Goal: Communication & Community: Answer question/provide support

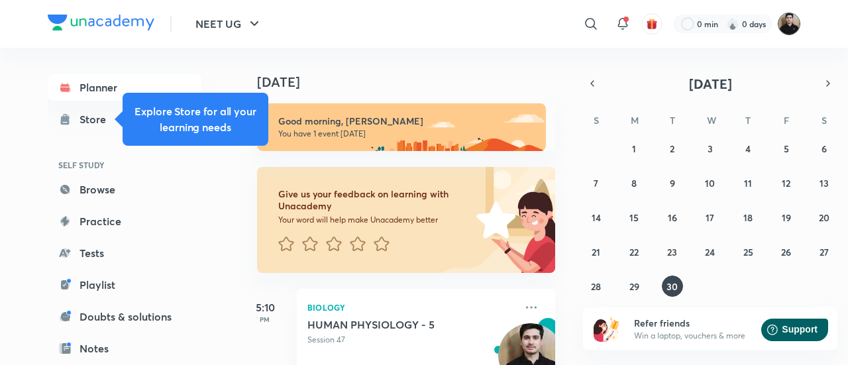
click at [789, 31] on img at bounding box center [789, 24] width 23 height 23
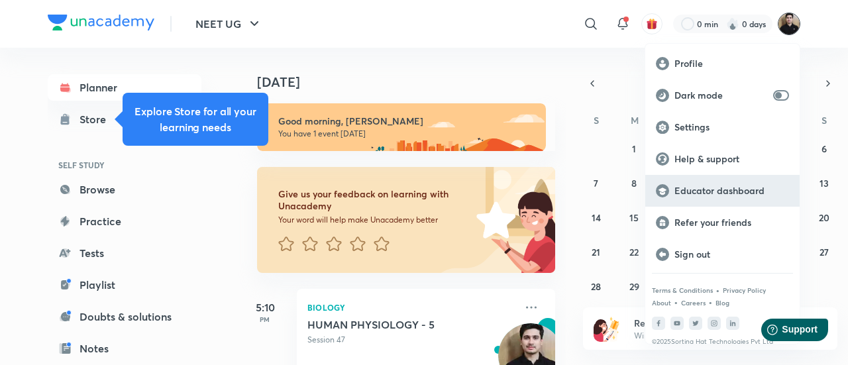
click at [728, 194] on p "Educator dashboard" at bounding box center [731, 191] width 115 height 12
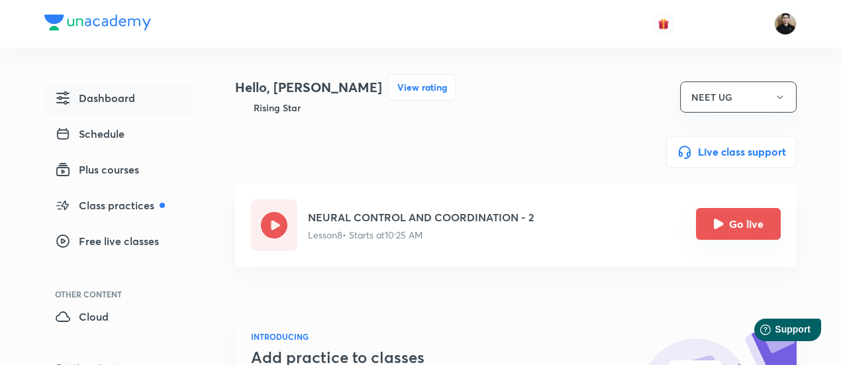
click at [714, 225] on icon "Go live" at bounding box center [719, 224] width 10 height 10
